Goal: Information Seeking & Learning: Learn about a topic

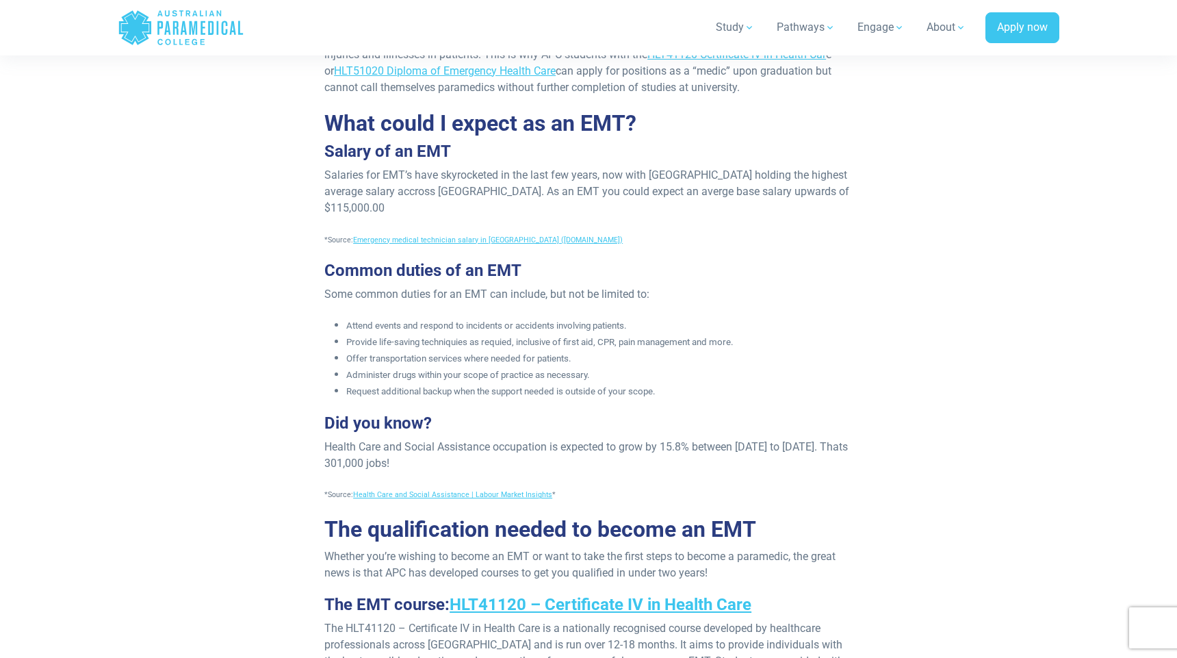
scroll to position [967, 0]
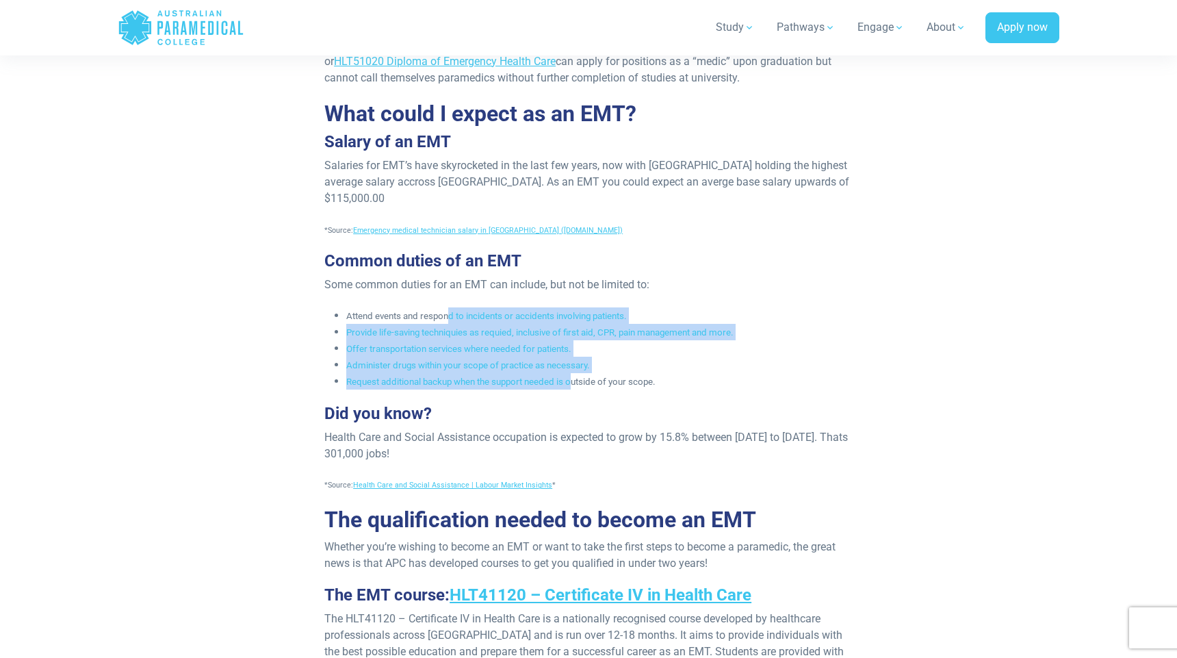
drag, startPoint x: 452, startPoint y: 316, endPoint x: 576, endPoint y: 386, distance: 142.2
click at [576, 386] on ul "Attend events and respond to incidents or accidents involving patients. Provide…" at bounding box center [588, 348] width 528 height 82
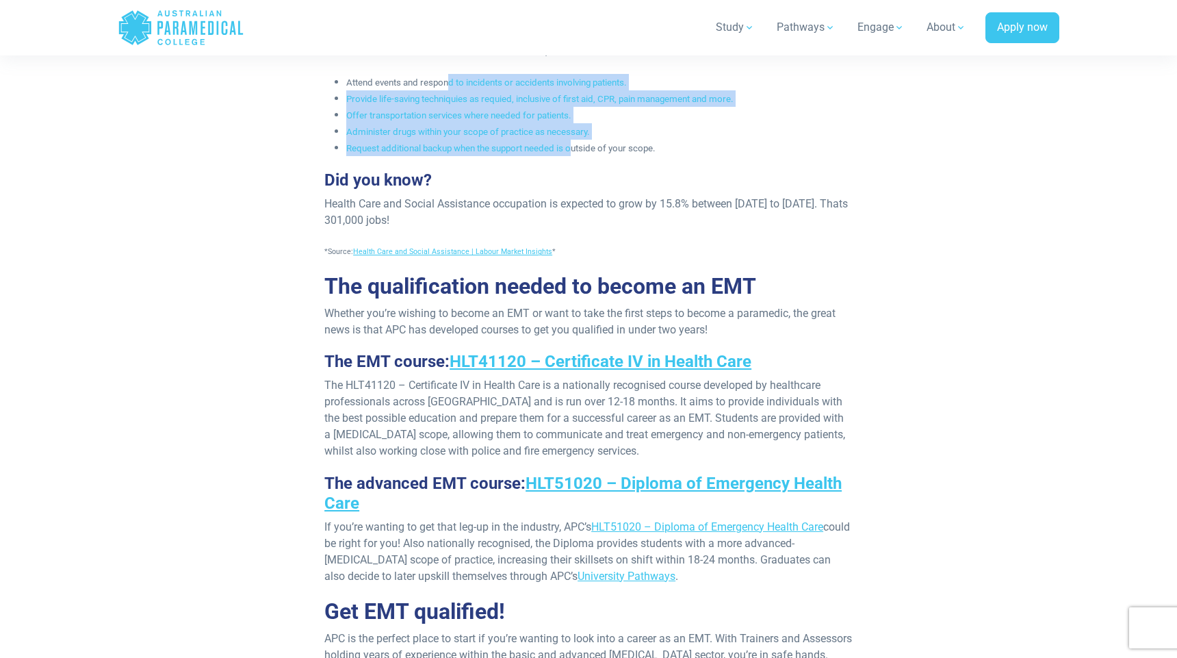
scroll to position [1265, 0]
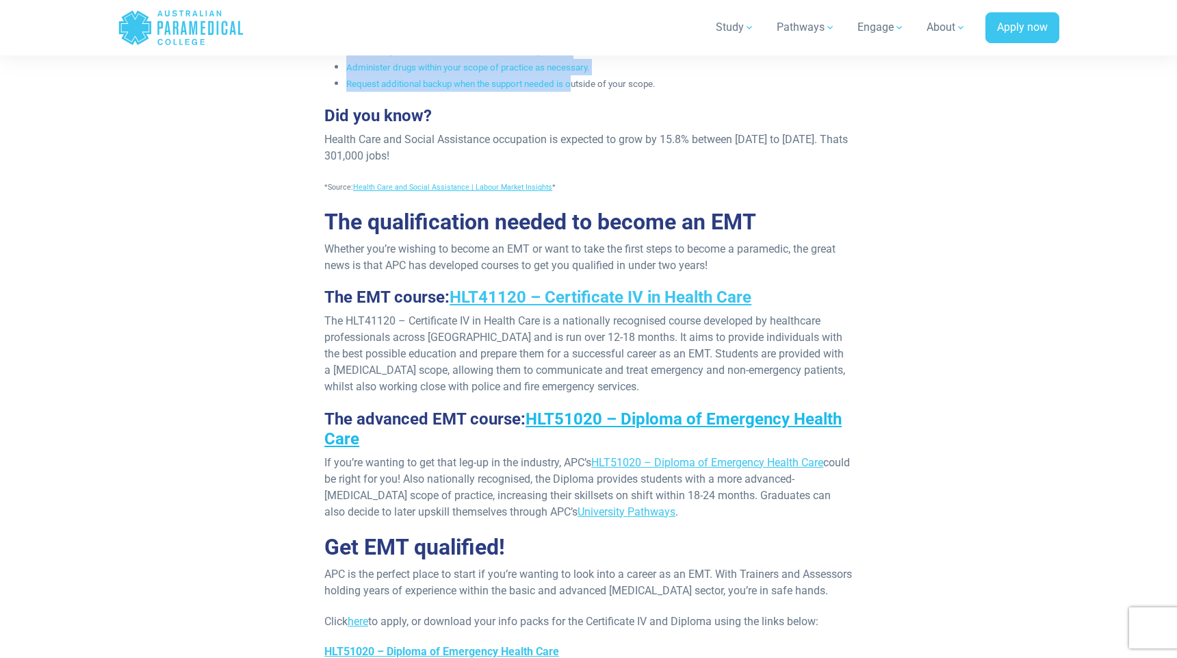
click at [745, 422] on link "HLT51020 – Diploma of Emergency Health Care" at bounding box center [582, 428] width 517 height 39
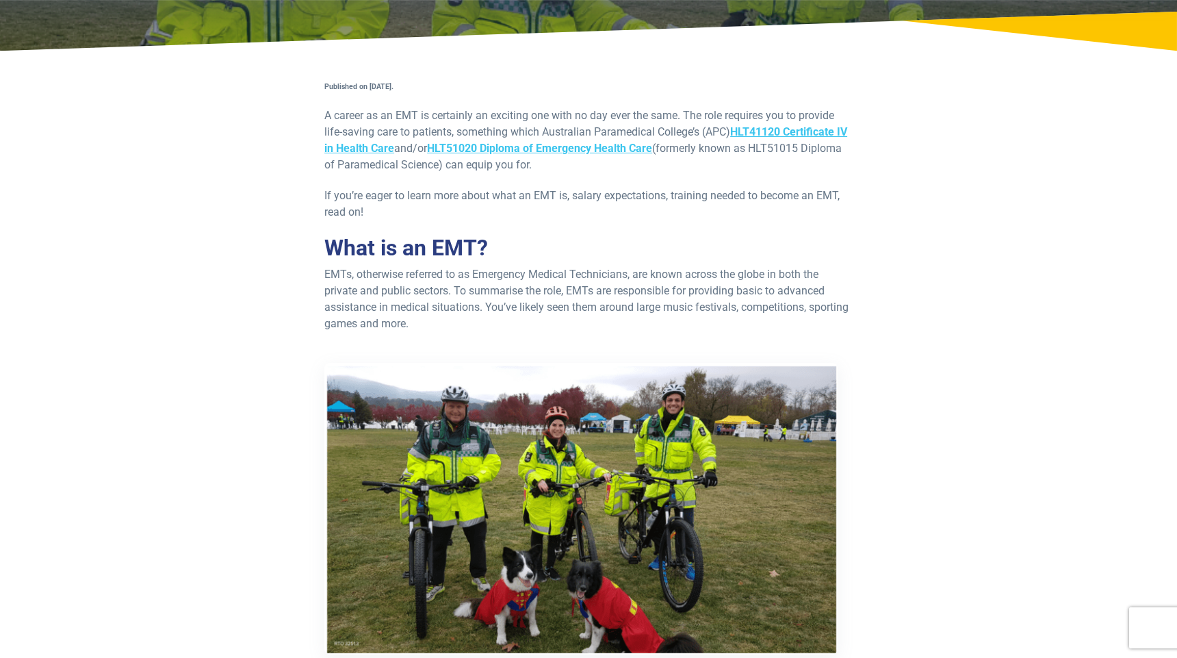
scroll to position [0, 0]
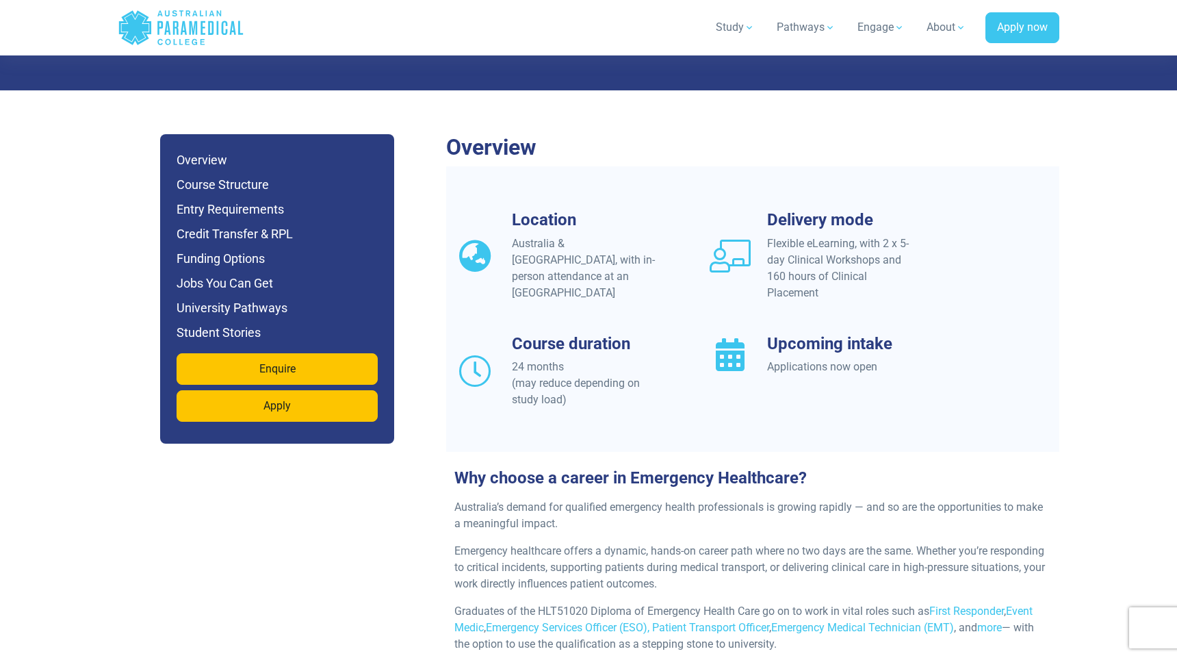
scroll to position [1139, 0]
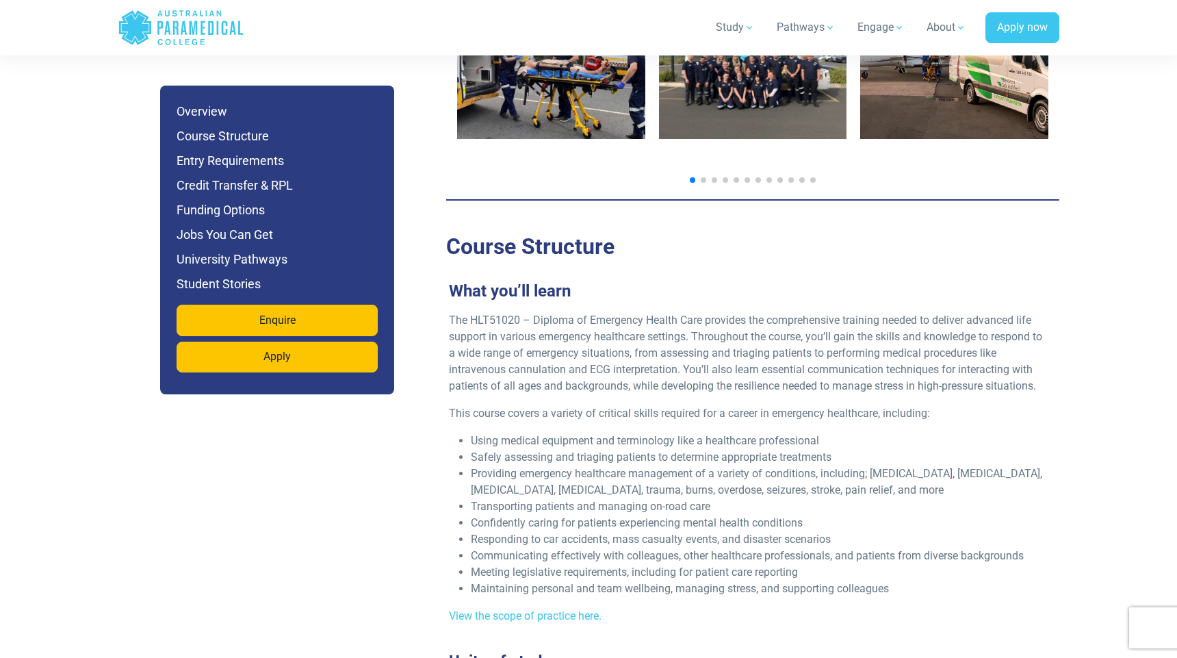
click at [766, 516] on span "Confidently caring for patients experiencing mental health conditions" at bounding box center [637, 522] width 332 height 13
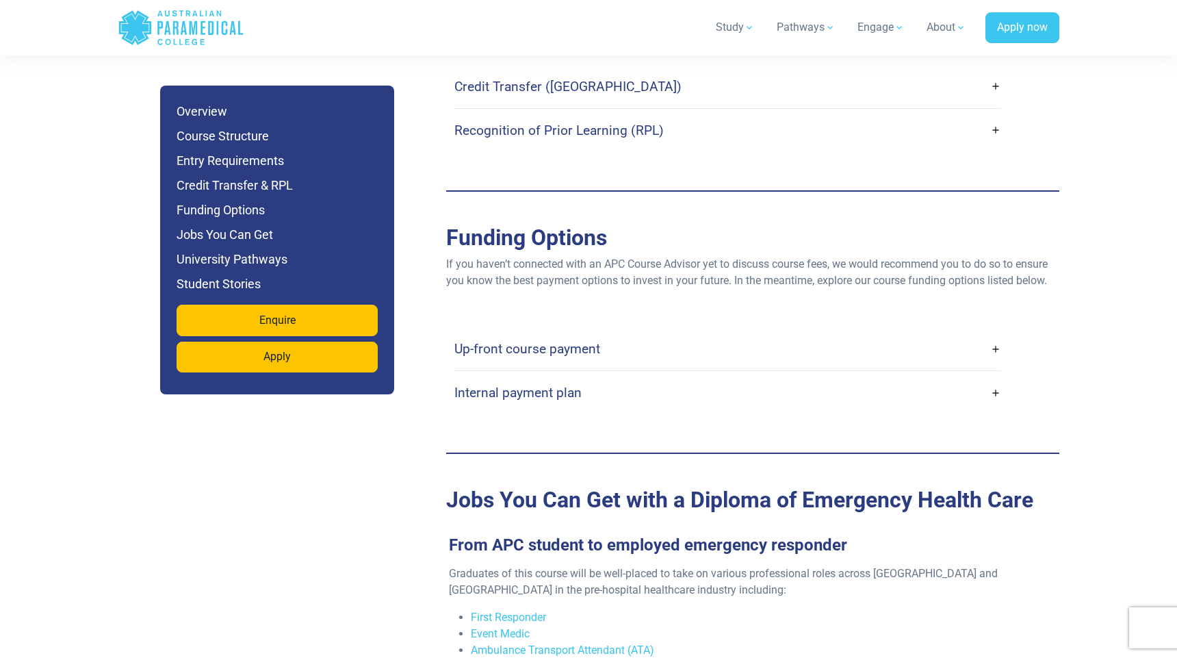
scroll to position [4099, 0]
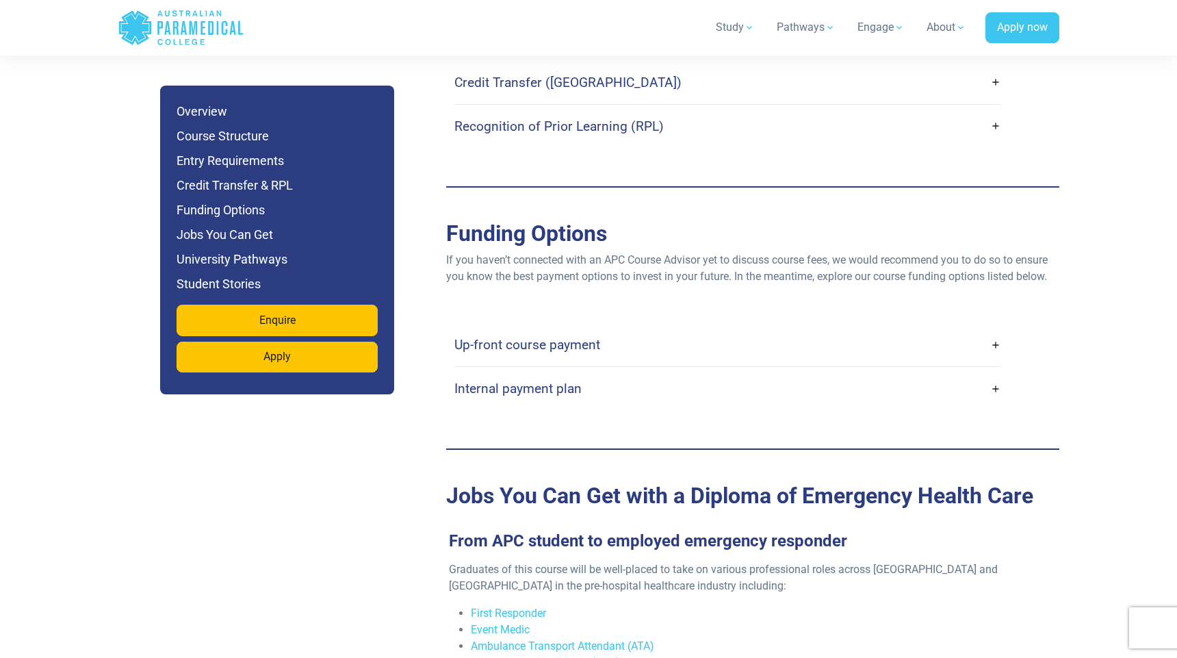
click at [662, 328] on link "Up-front course payment" at bounding box center [727, 344] width 547 height 32
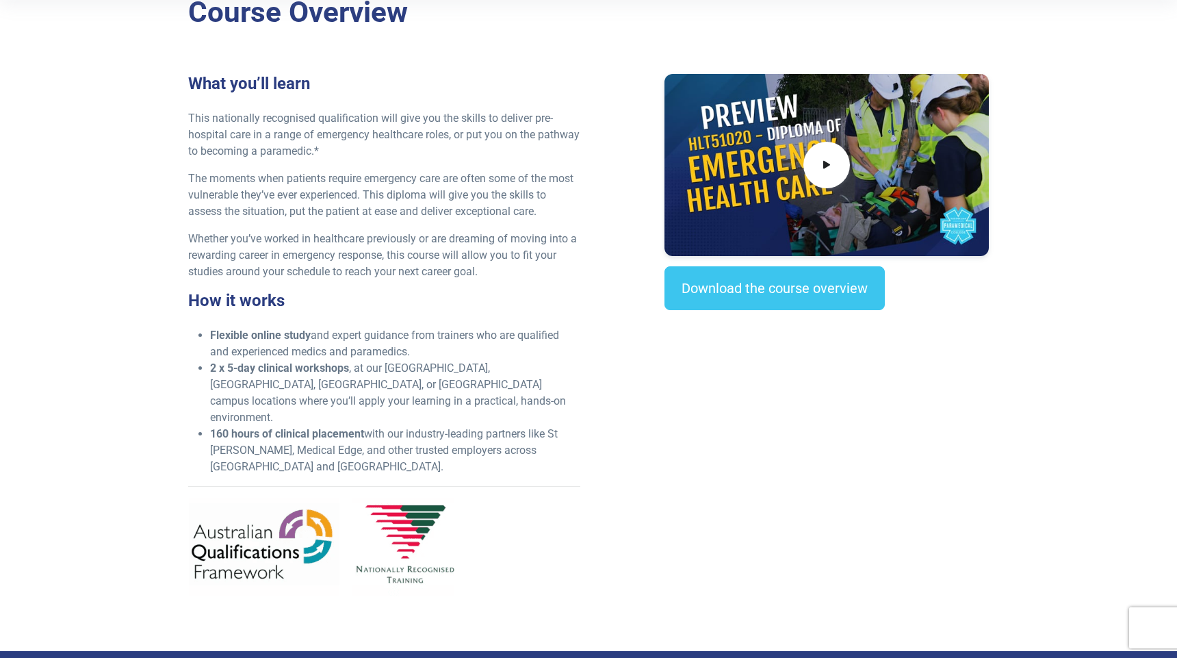
scroll to position [0, 0]
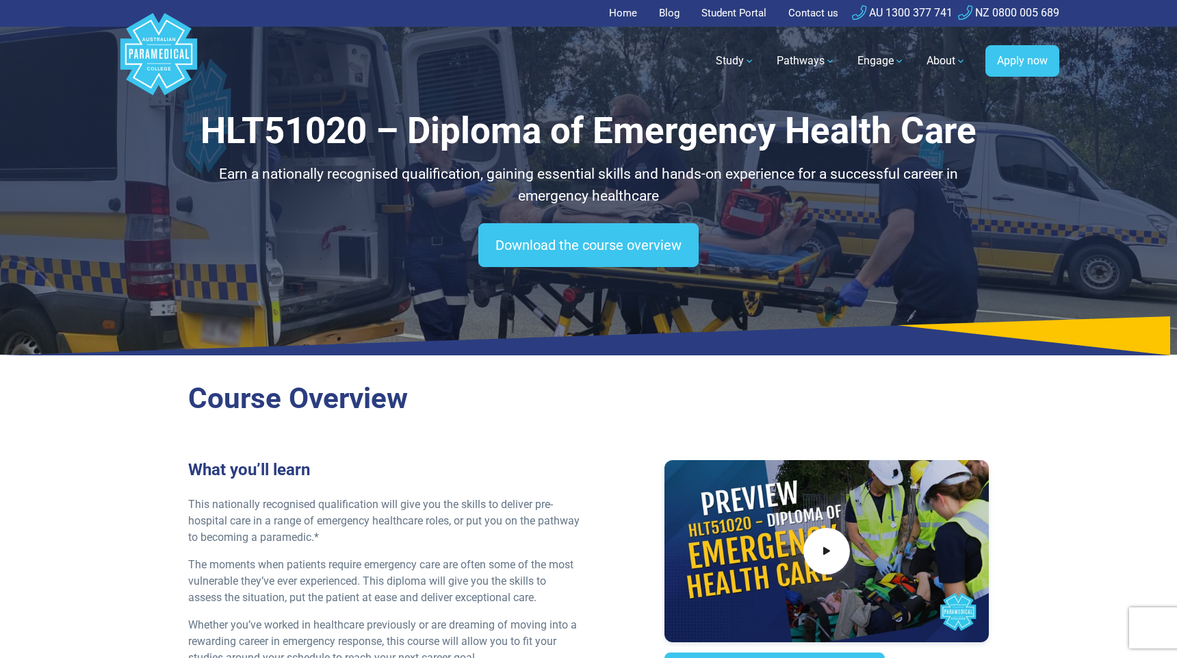
click at [627, 22] on link "Home" at bounding box center [627, 13] width 36 height 27
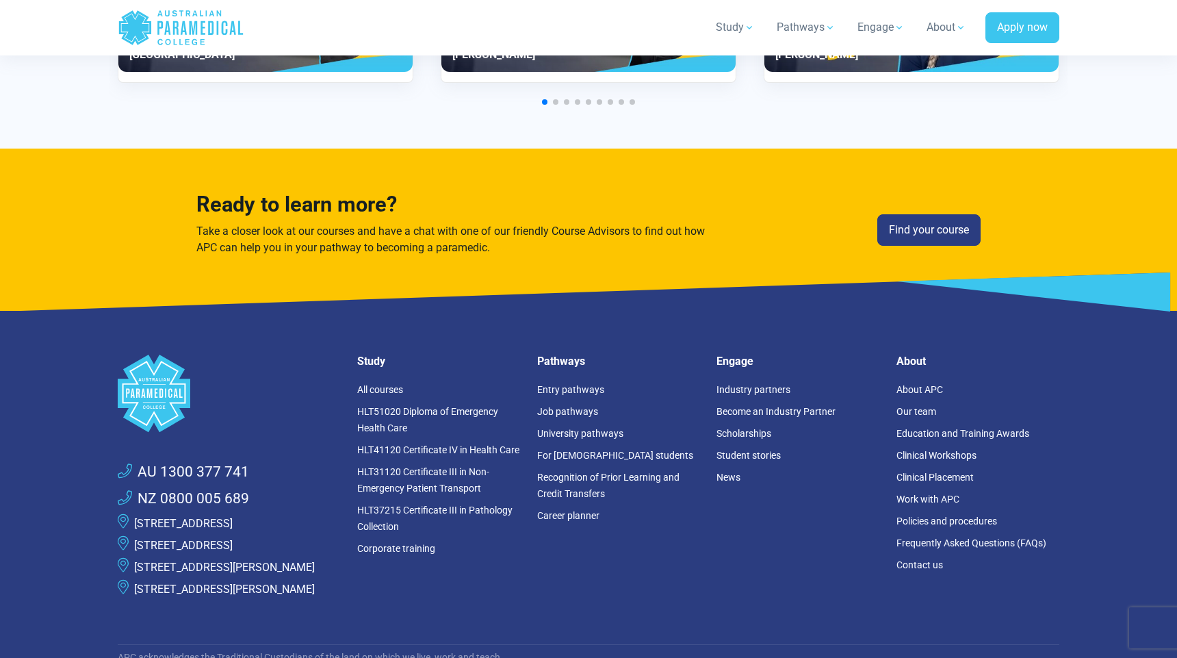
scroll to position [3779, 0]
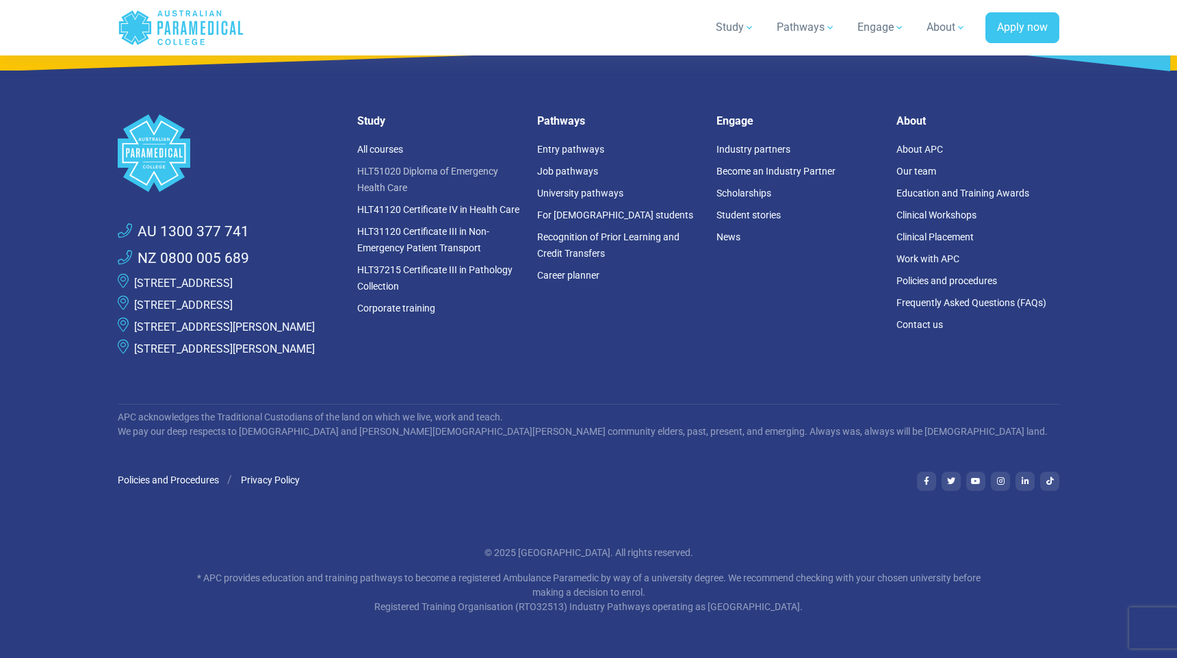
click at [428, 166] on link "HLT51020 Diploma of Emergency Health Care" at bounding box center [427, 179] width 141 height 27
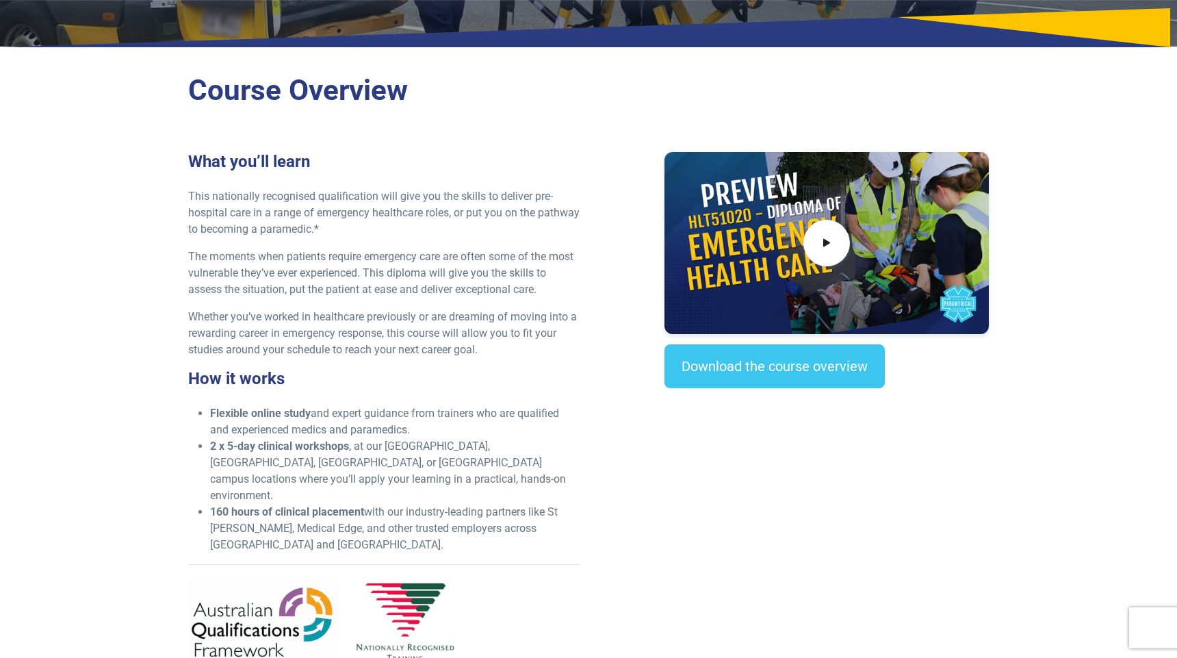
scroll to position [389, 0]
